Goal: Book appointment/travel/reservation

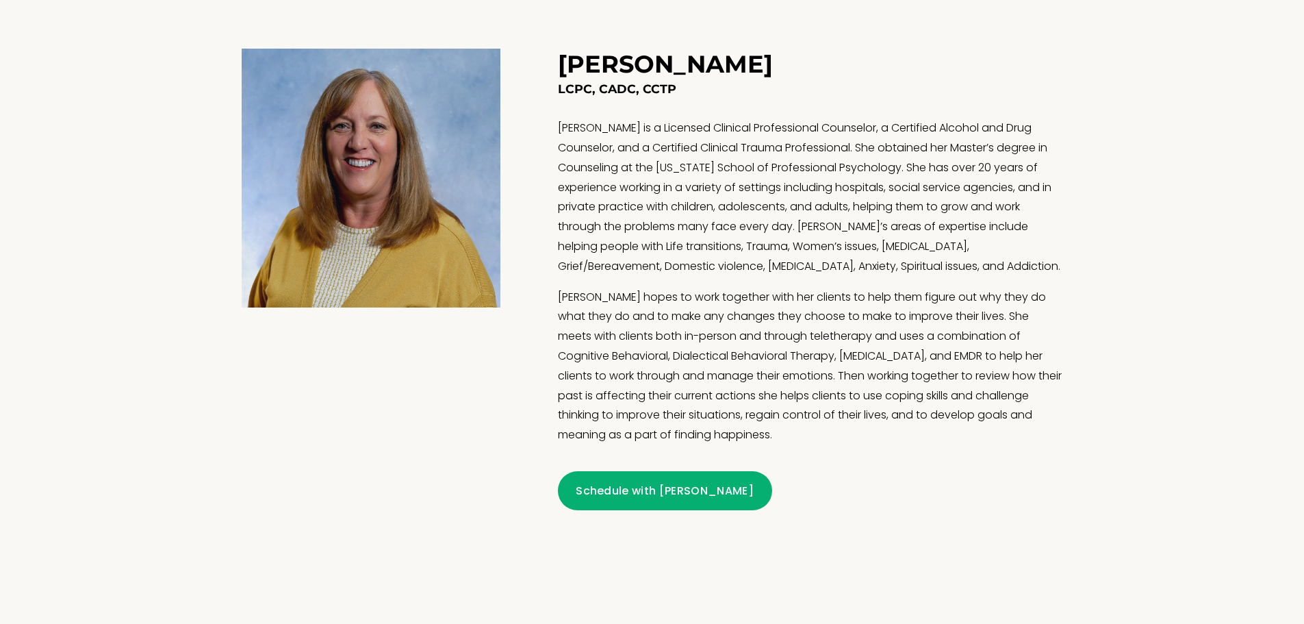
scroll to position [1095, 0]
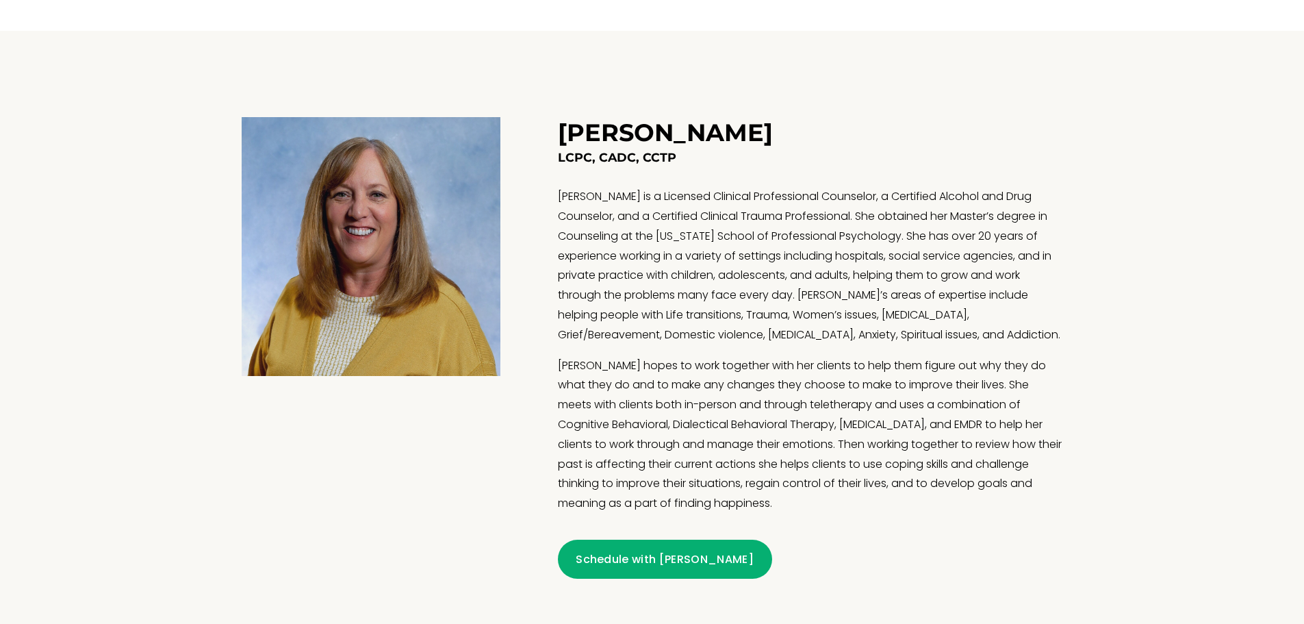
click at [674, 557] on link "Schedule with Theresa" at bounding box center [665, 558] width 214 height 39
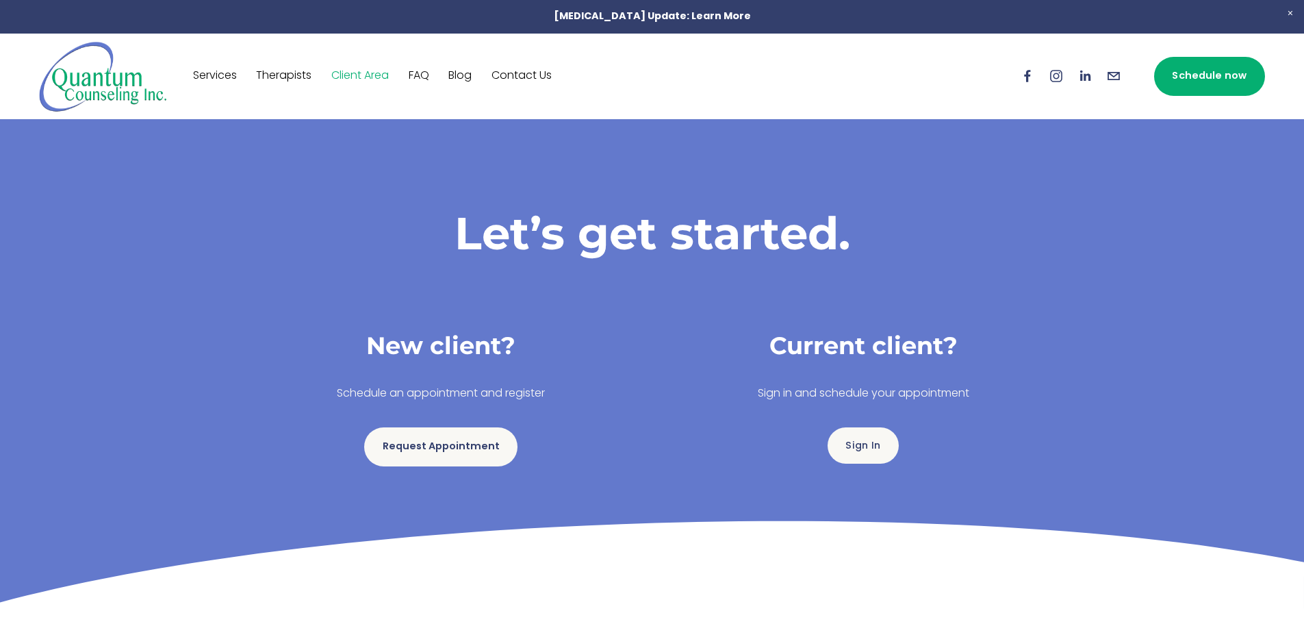
drag, startPoint x: 1175, startPoint y: 0, endPoint x: 429, endPoint y: 124, distance: 756.5
click at [463, 140] on div "Let’s get started. New client? Schedule an appointment and register Request App…" at bounding box center [652, 363] width 900 height 489
click at [212, 77] on link "Services" at bounding box center [215, 76] width 44 height 22
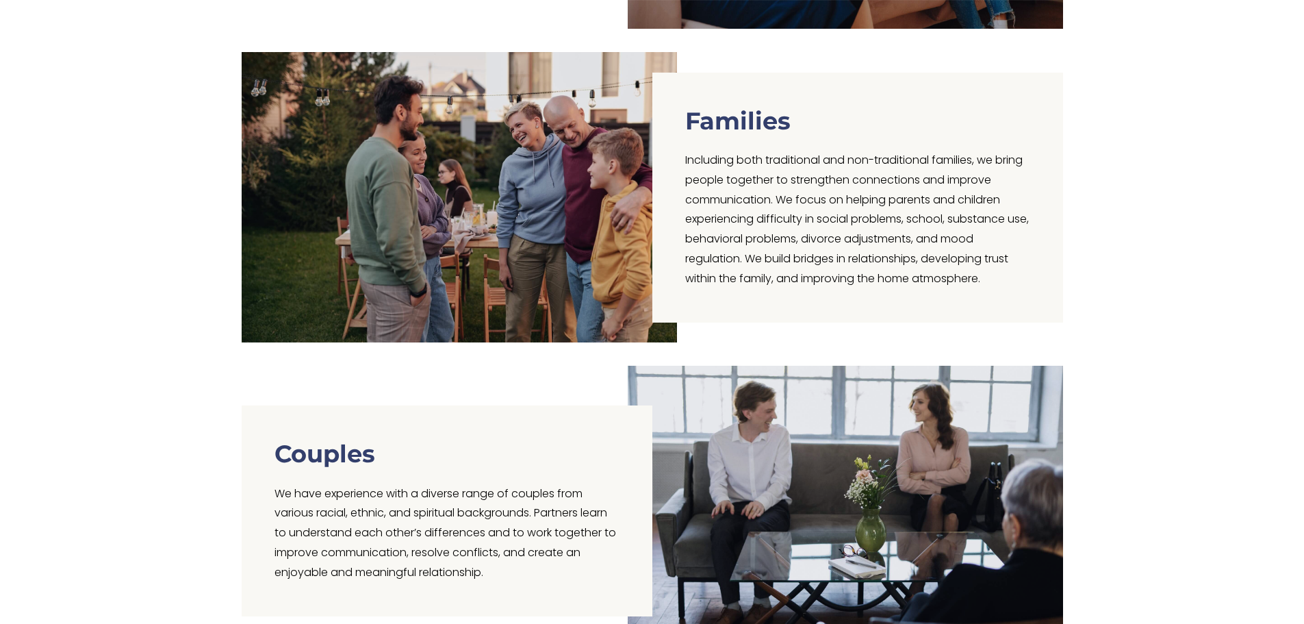
scroll to position [850, 0]
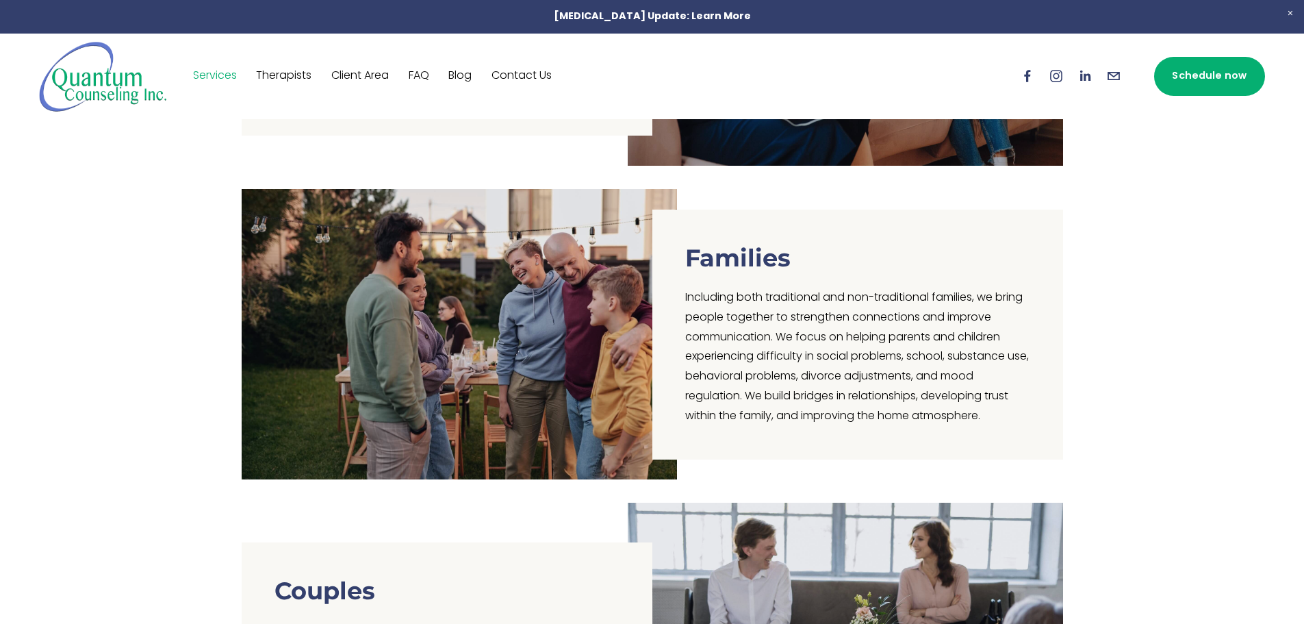
click at [425, 79] on link "FAQ" at bounding box center [419, 76] width 21 height 22
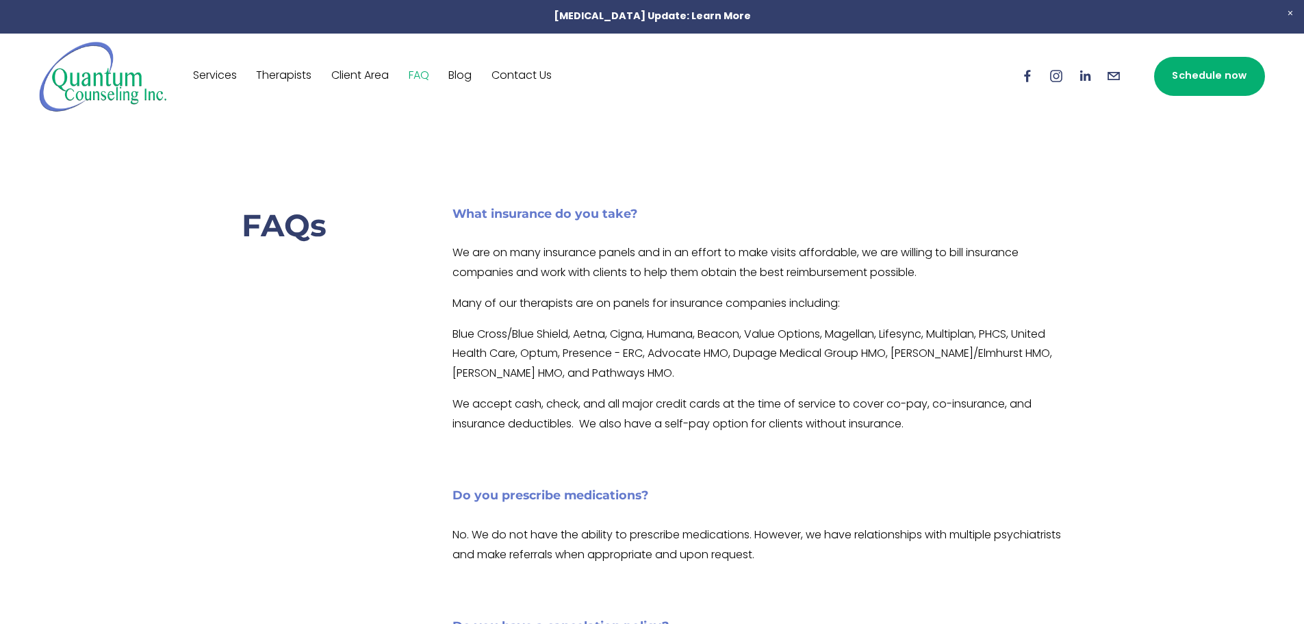
click at [365, 76] on link "Client Area" at bounding box center [360, 76] width 58 height 22
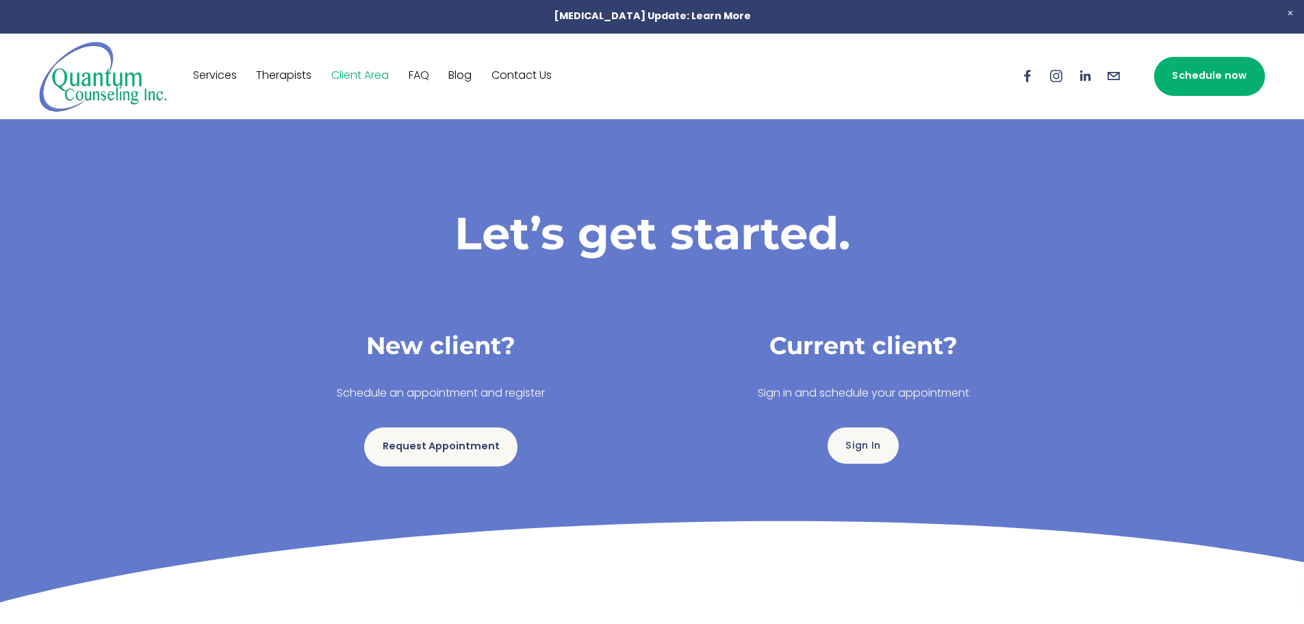
click at [286, 76] on link "Therapists" at bounding box center [283, 76] width 55 height 22
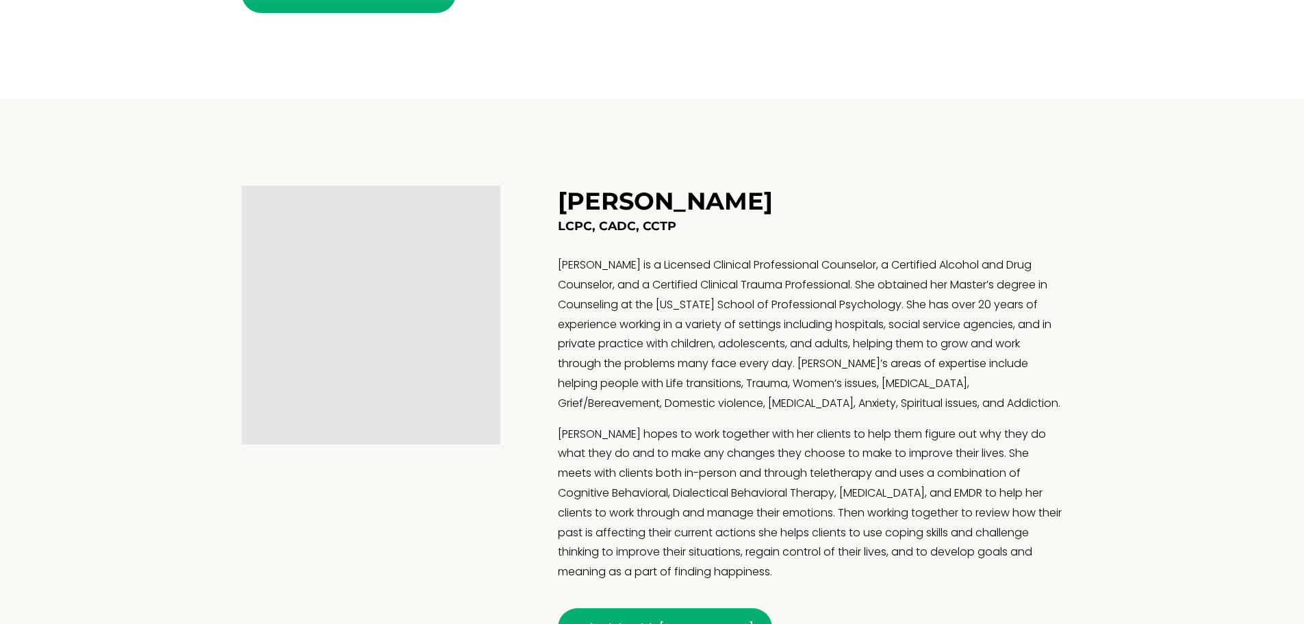
scroll to position [1164, 0]
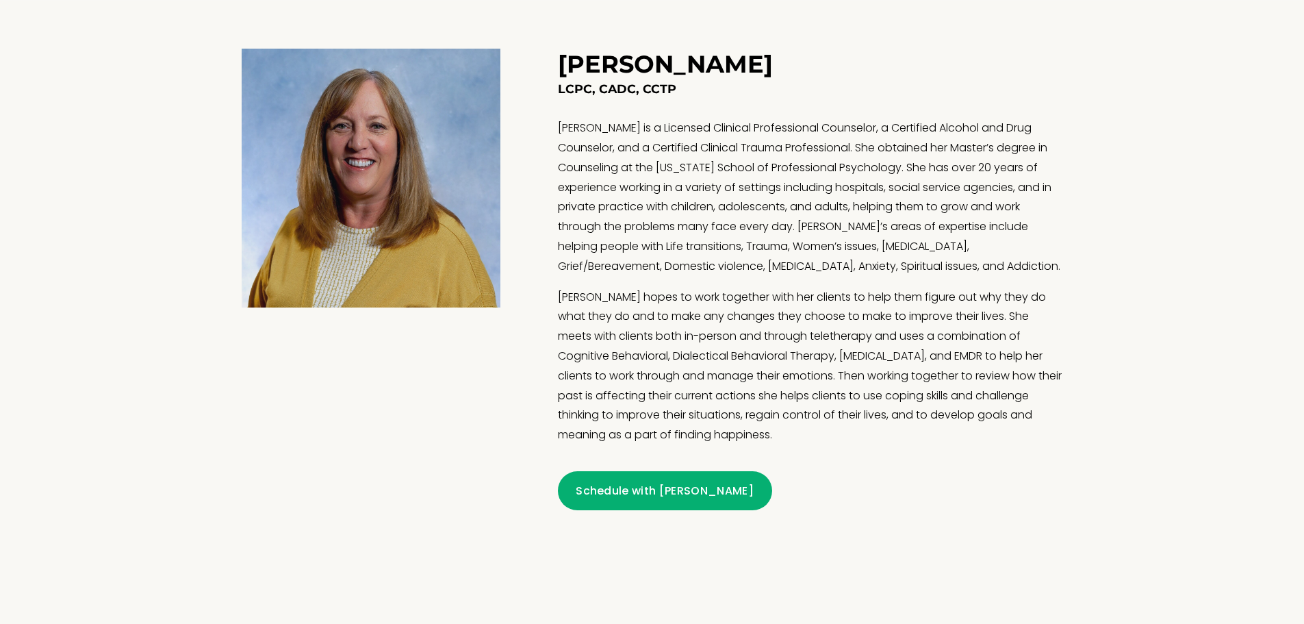
click at [647, 499] on link "Schedule with [PERSON_NAME]" at bounding box center [665, 490] width 214 height 39
